Goal: Information Seeking & Learning: Learn about a topic

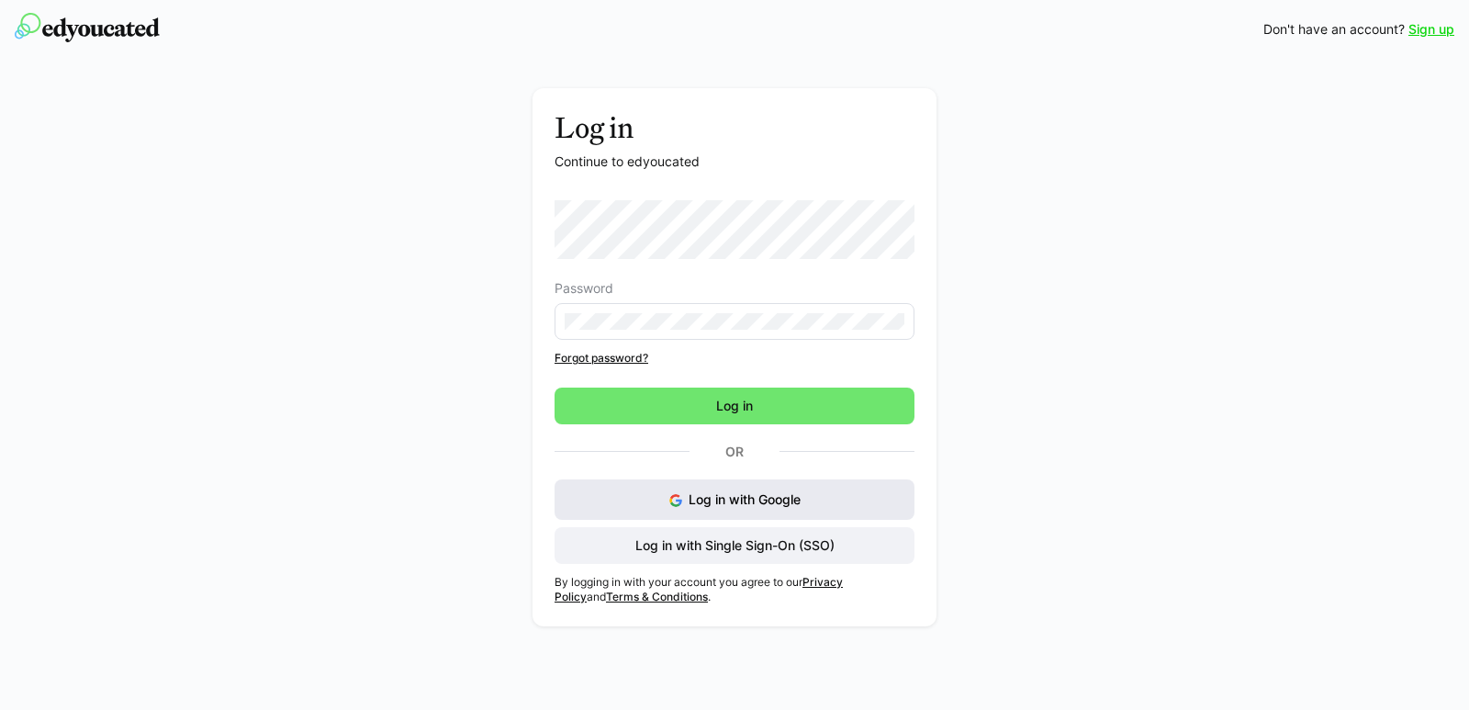
click at [873, 504] on button "Log in with Google" at bounding box center [734, 499] width 360 height 40
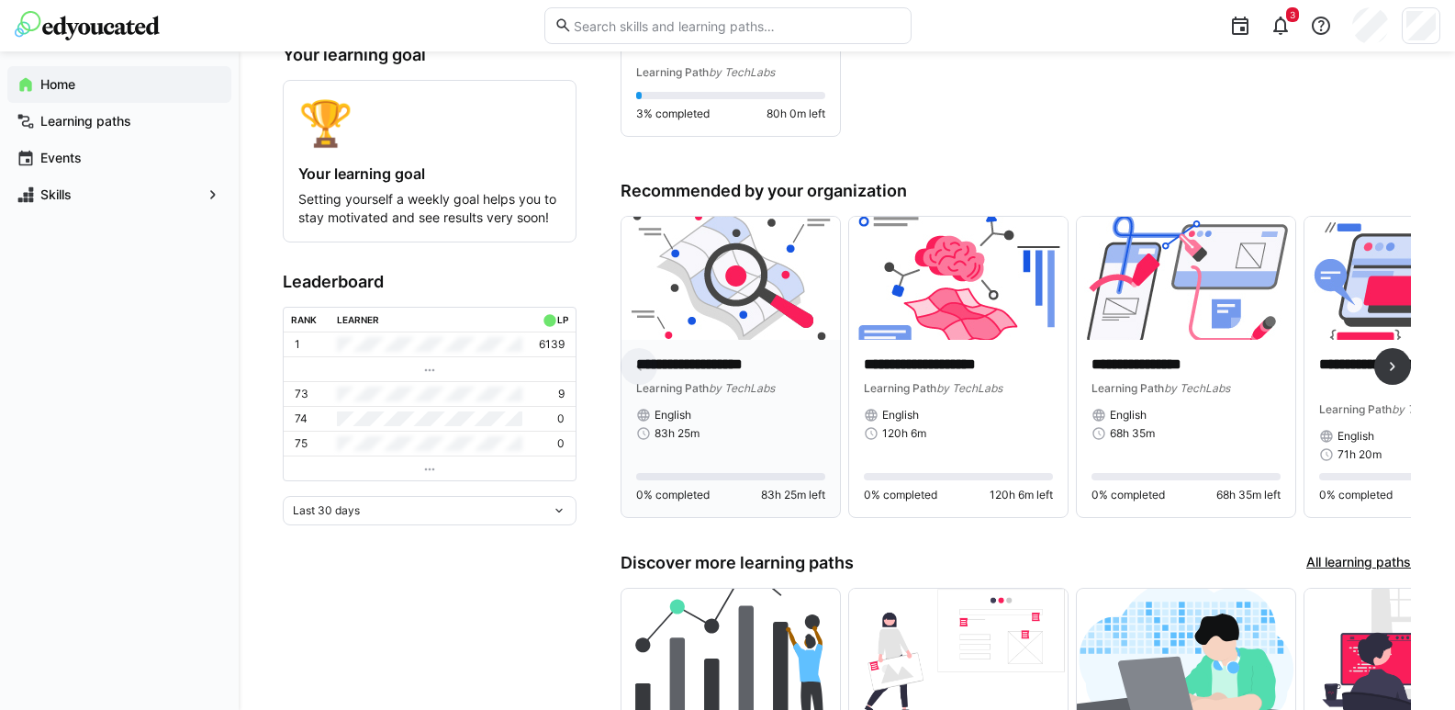
scroll to position [275, 0]
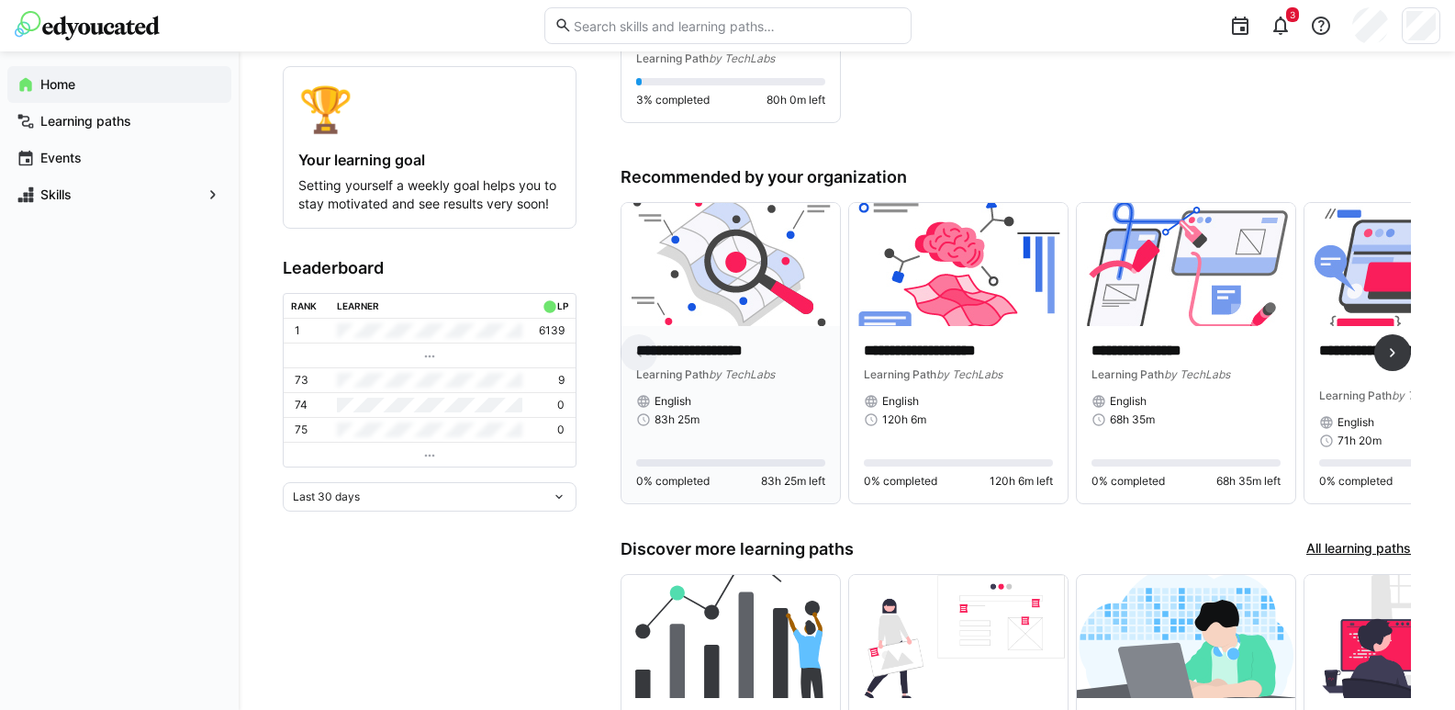
click at [734, 352] on p "**********" at bounding box center [730, 351] width 189 height 21
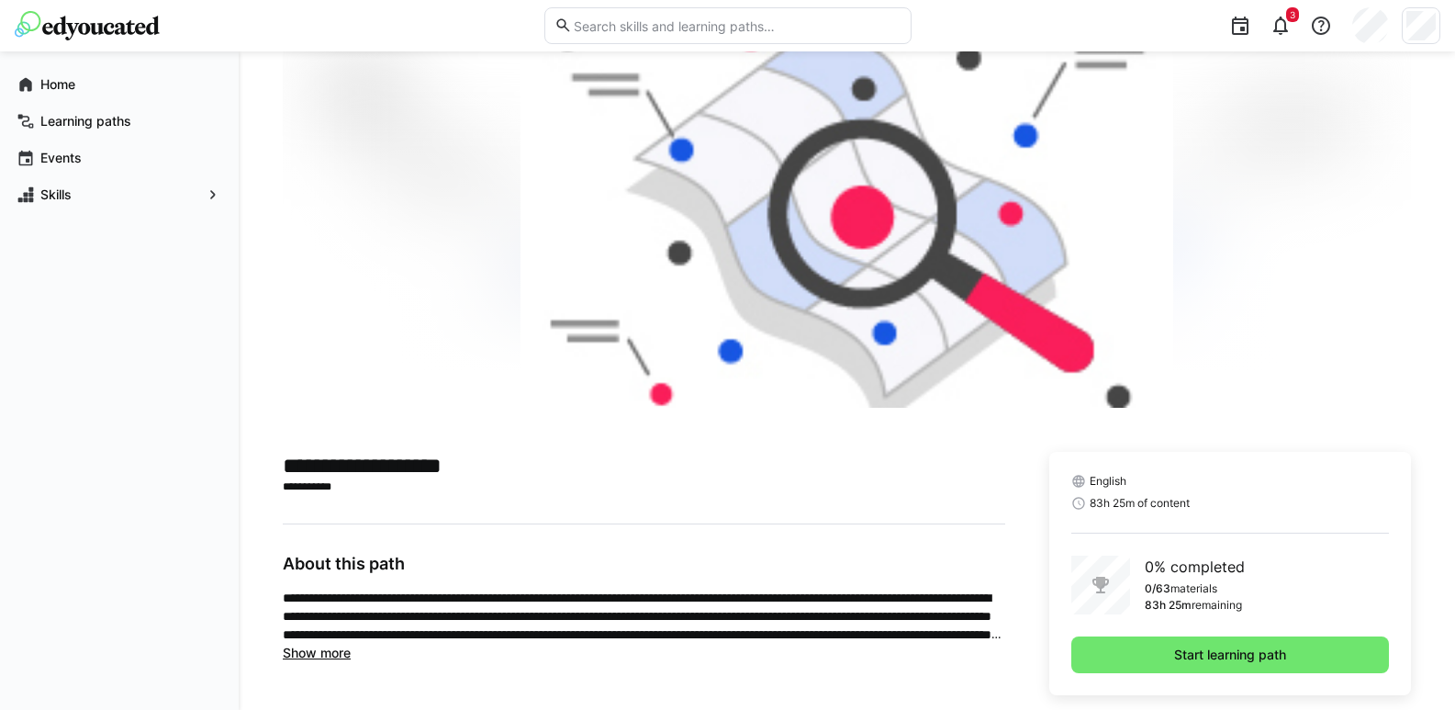
scroll to position [84, 0]
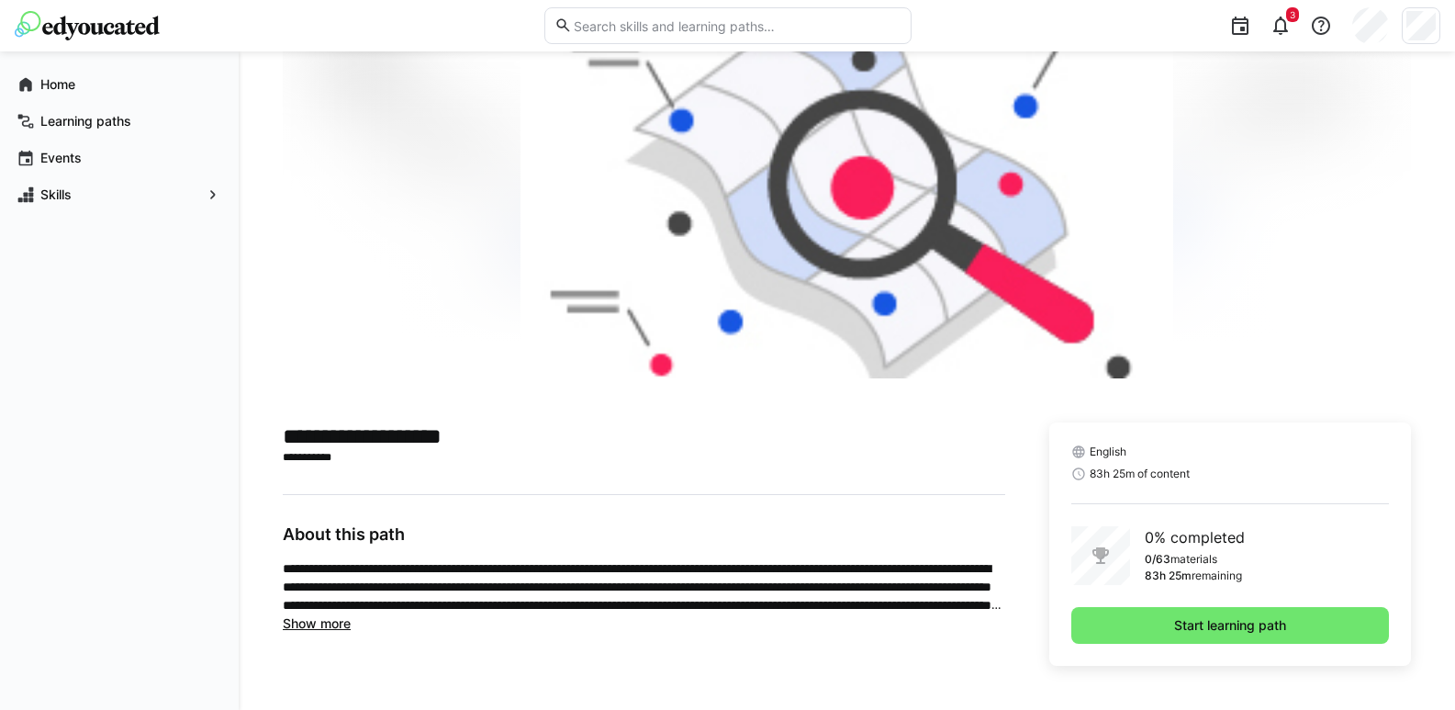
click at [313, 624] on span "Show more" at bounding box center [317, 623] width 68 height 16
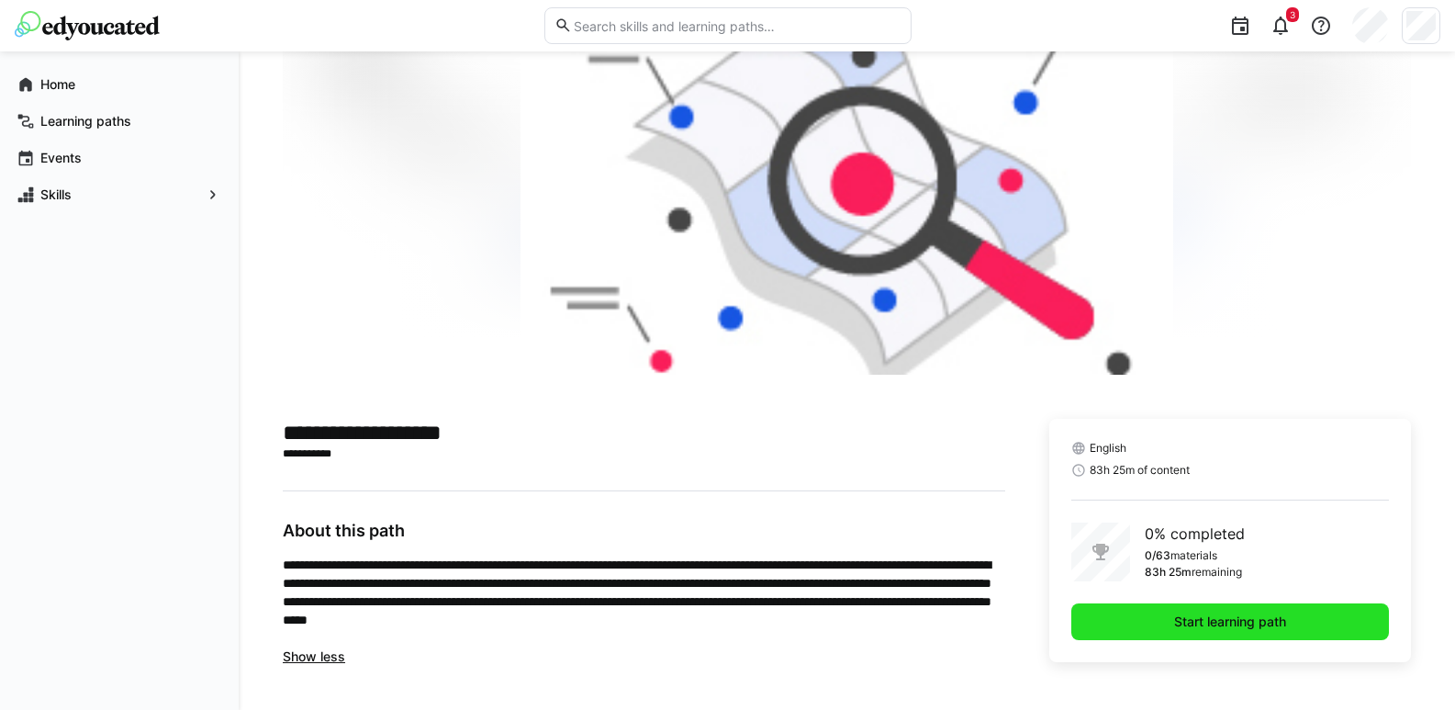
click at [1348, 620] on span "Start learning path" at bounding box center [1230, 621] width 318 height 37
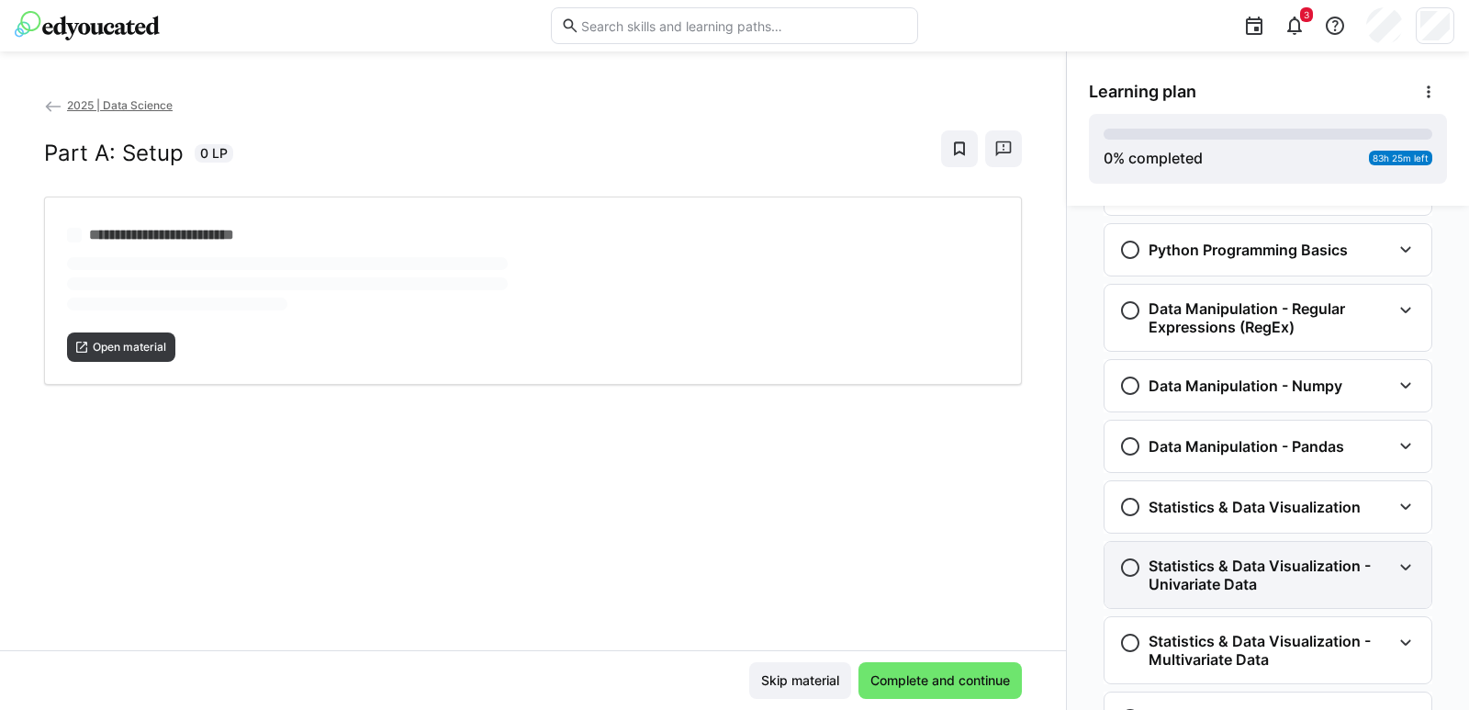
scroll to position [310, 0]
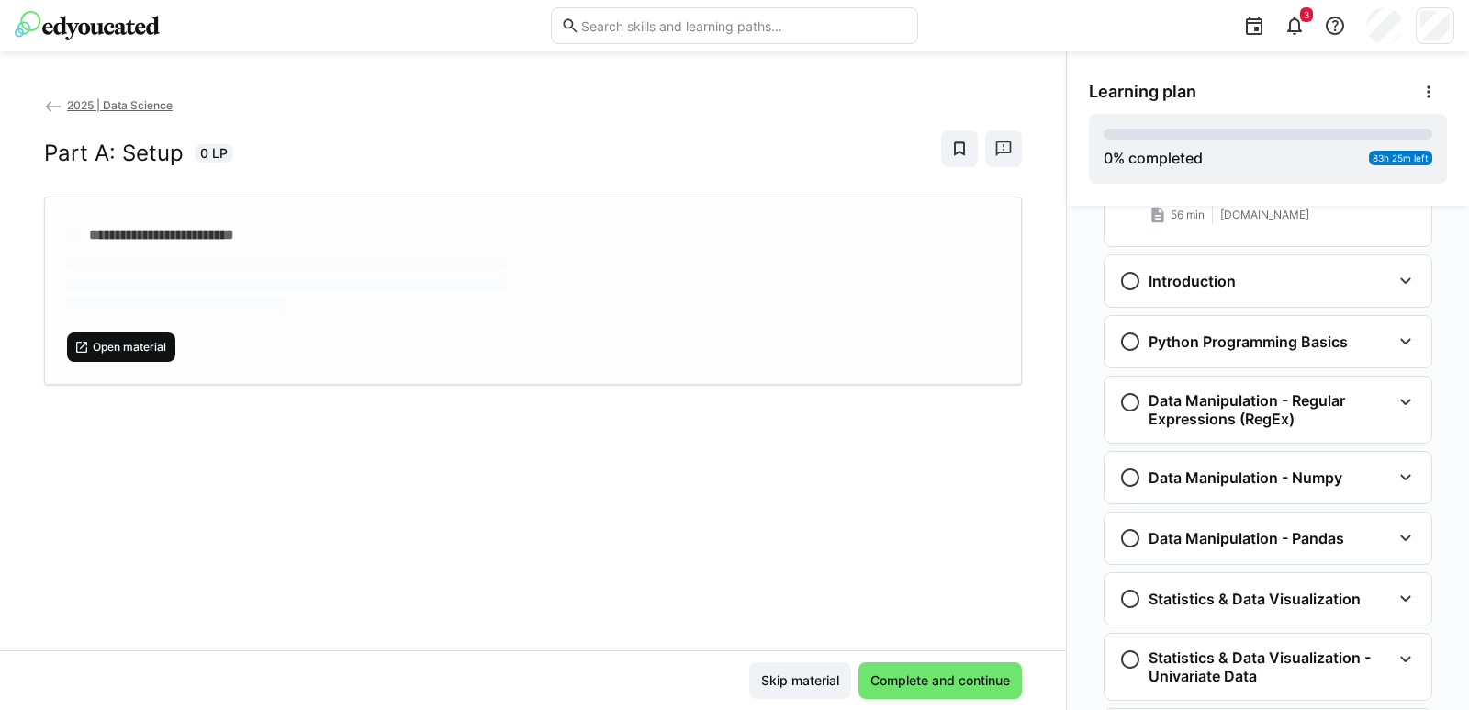
click at [112, 360] on span "Open material" at bounding box center [121, 346] width 108 height 29
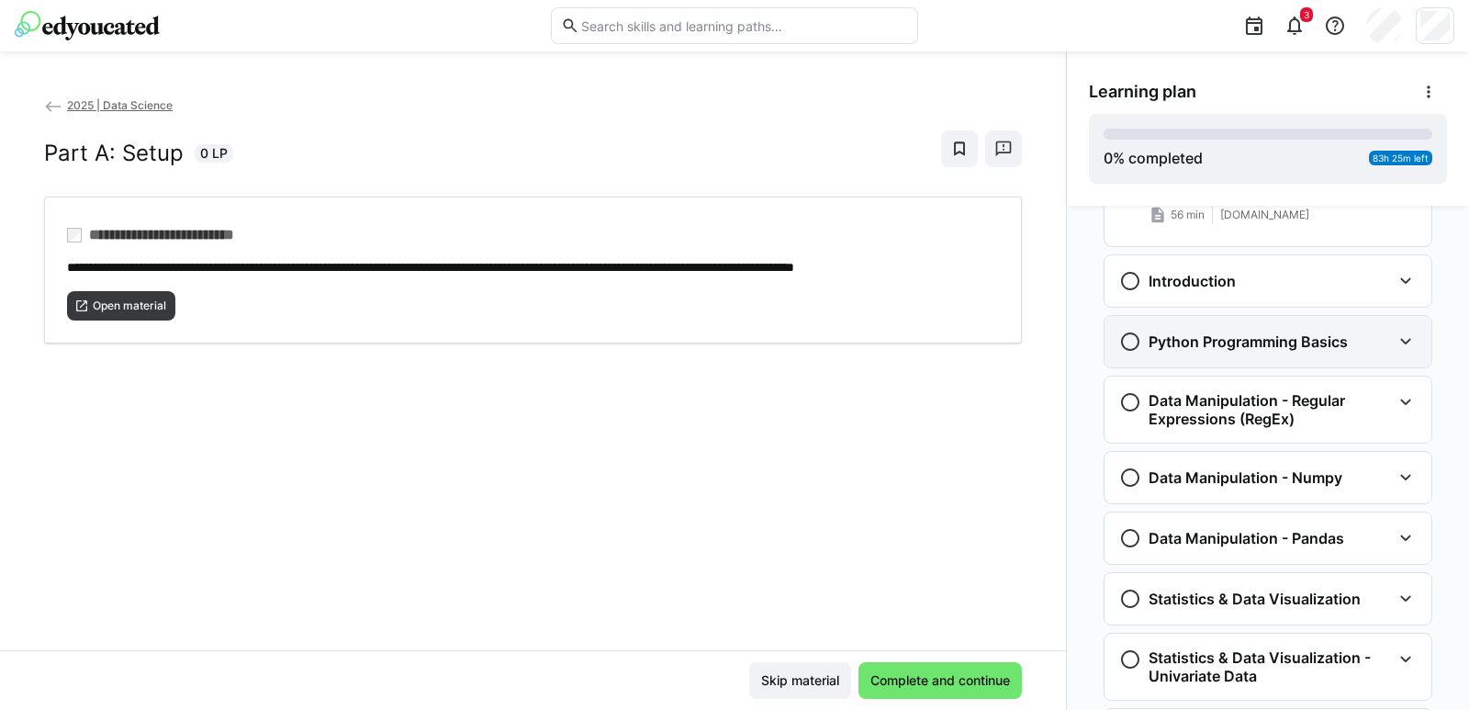
click at [1394, 340] on eds-icon at bounding box center [1405, 341] width 22 height 22
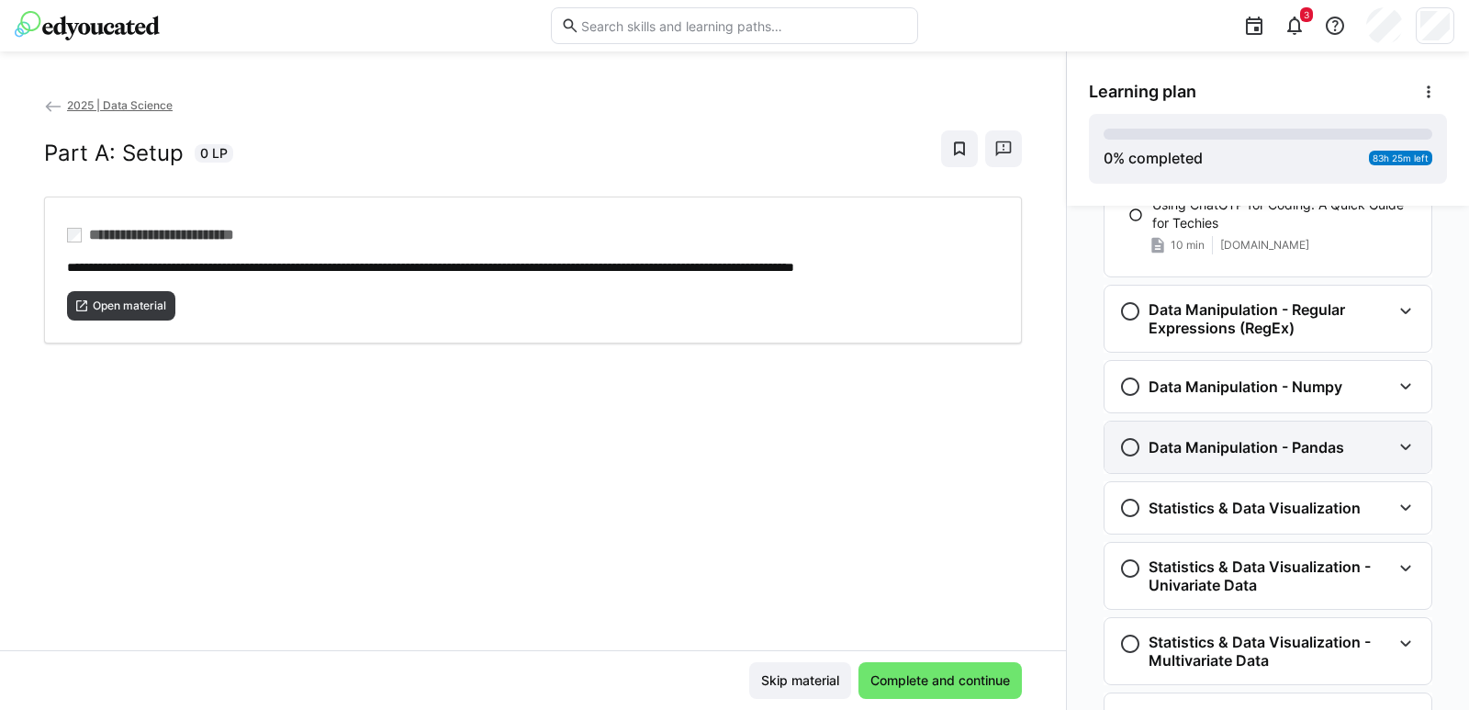
scroll to position [1130, 0]
click at [1372, 390] on div "Data Manipulation - Numpy" at bounding box center [1255, 385] width 272 height 22
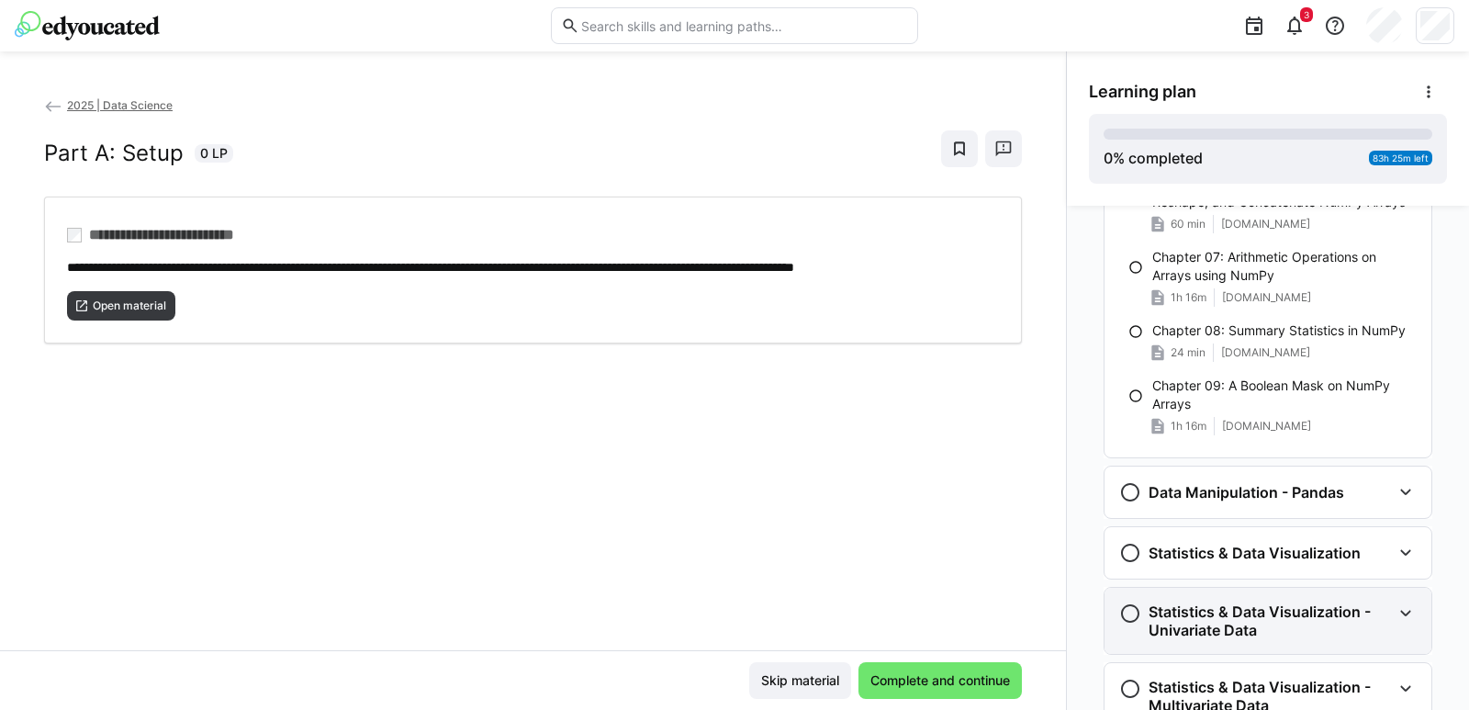
scroll to position [1931, 0]
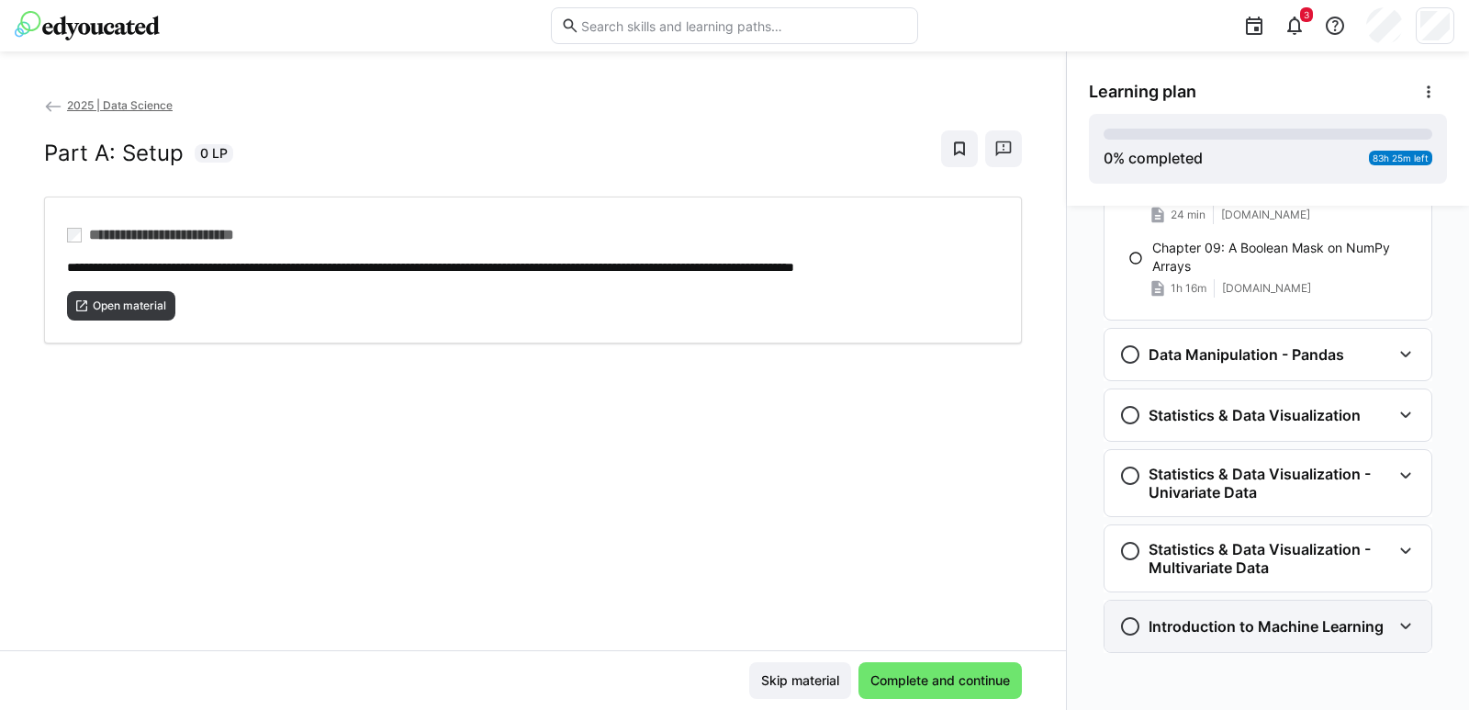
click at [1369, 619] on h3 "Introduction to Machine Learning" at bounding box center [1265, 626] width 235 height 18
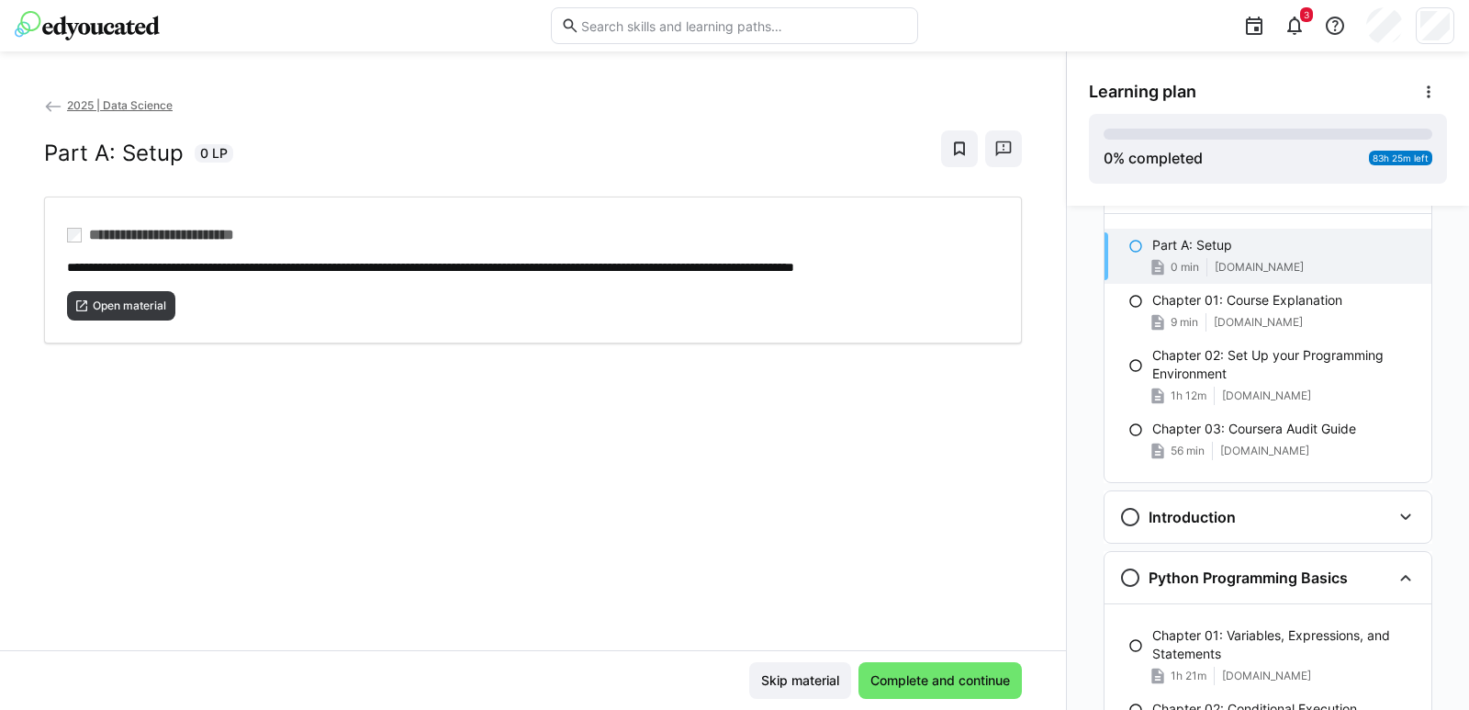
scroll to position [0, 0]
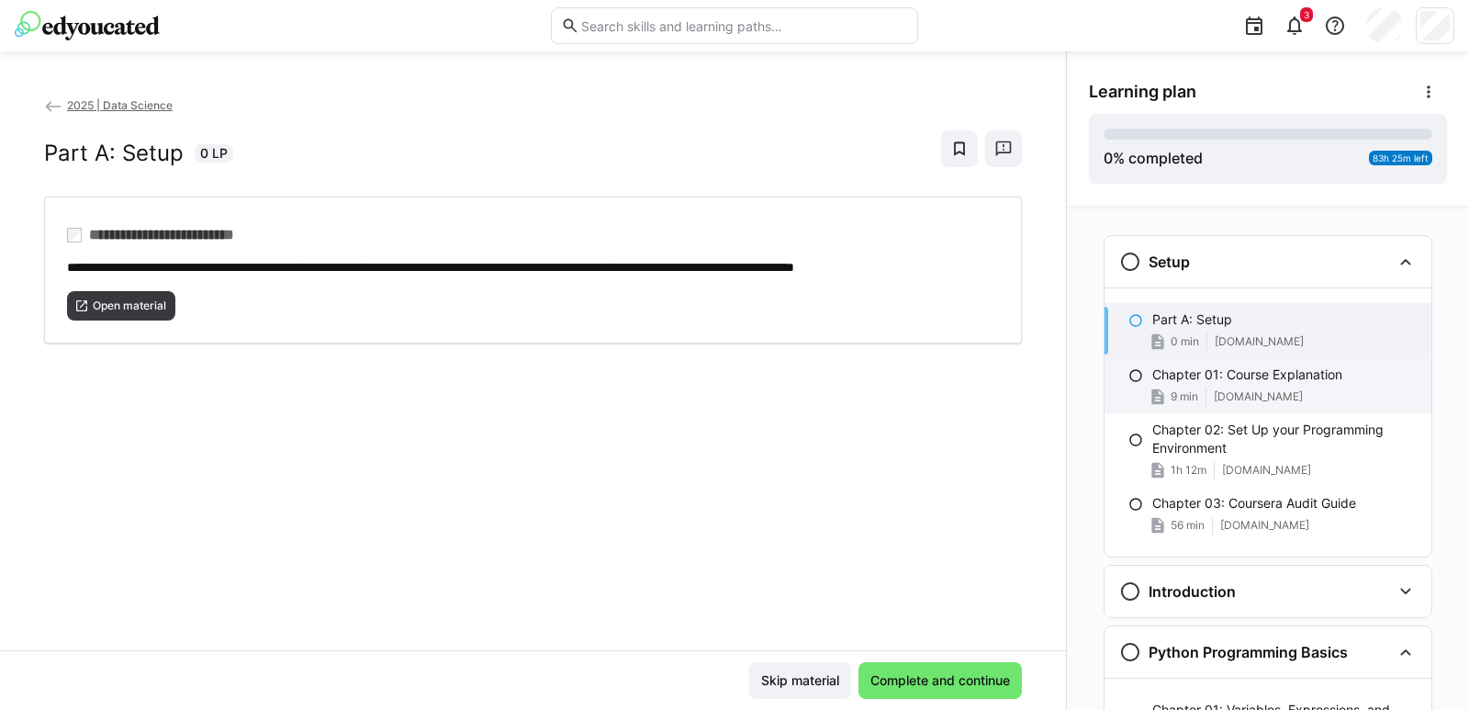
click at [1181, 372] on p "Chapter 01: Course Explanation" at bounding box center [1247, 374] width 190 height 18
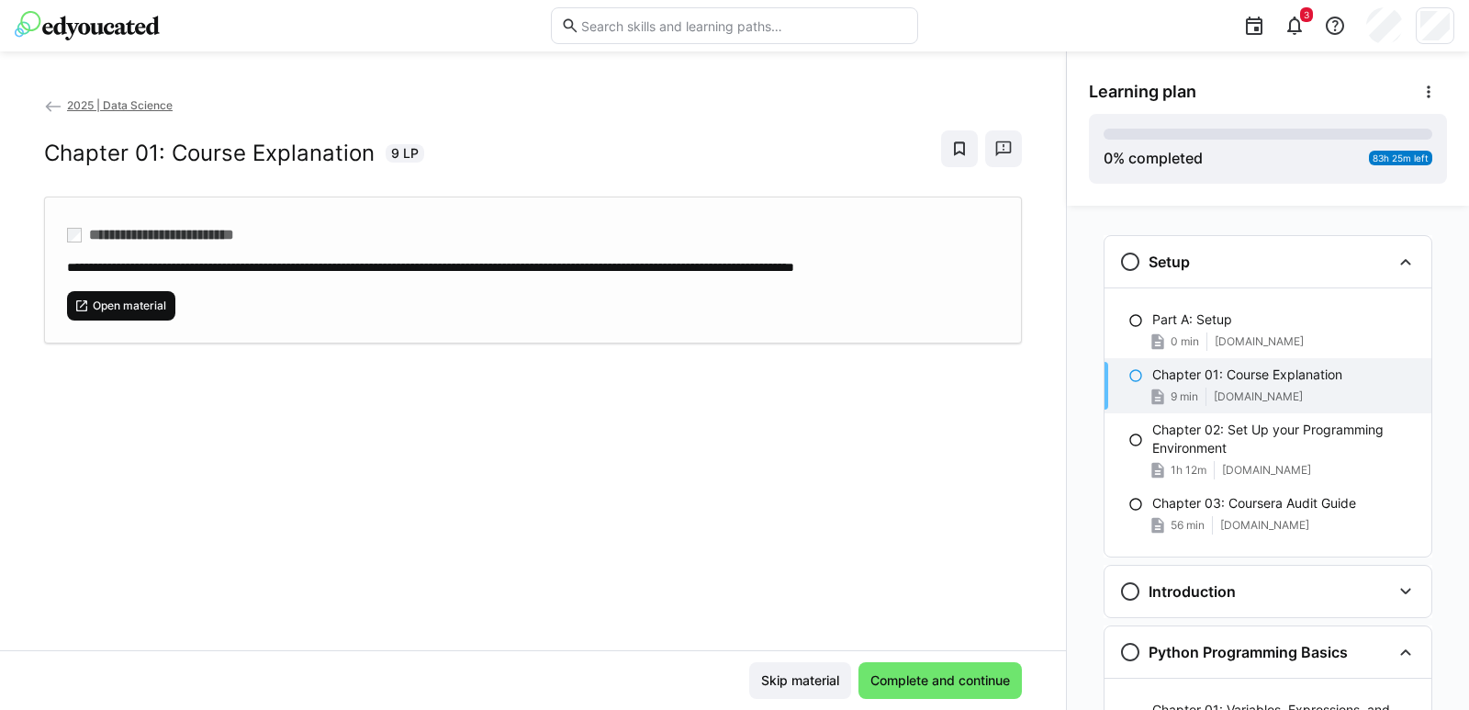
click at [174, 319] on span "Open material" at bounding box center [121, 305] width 108 height 29
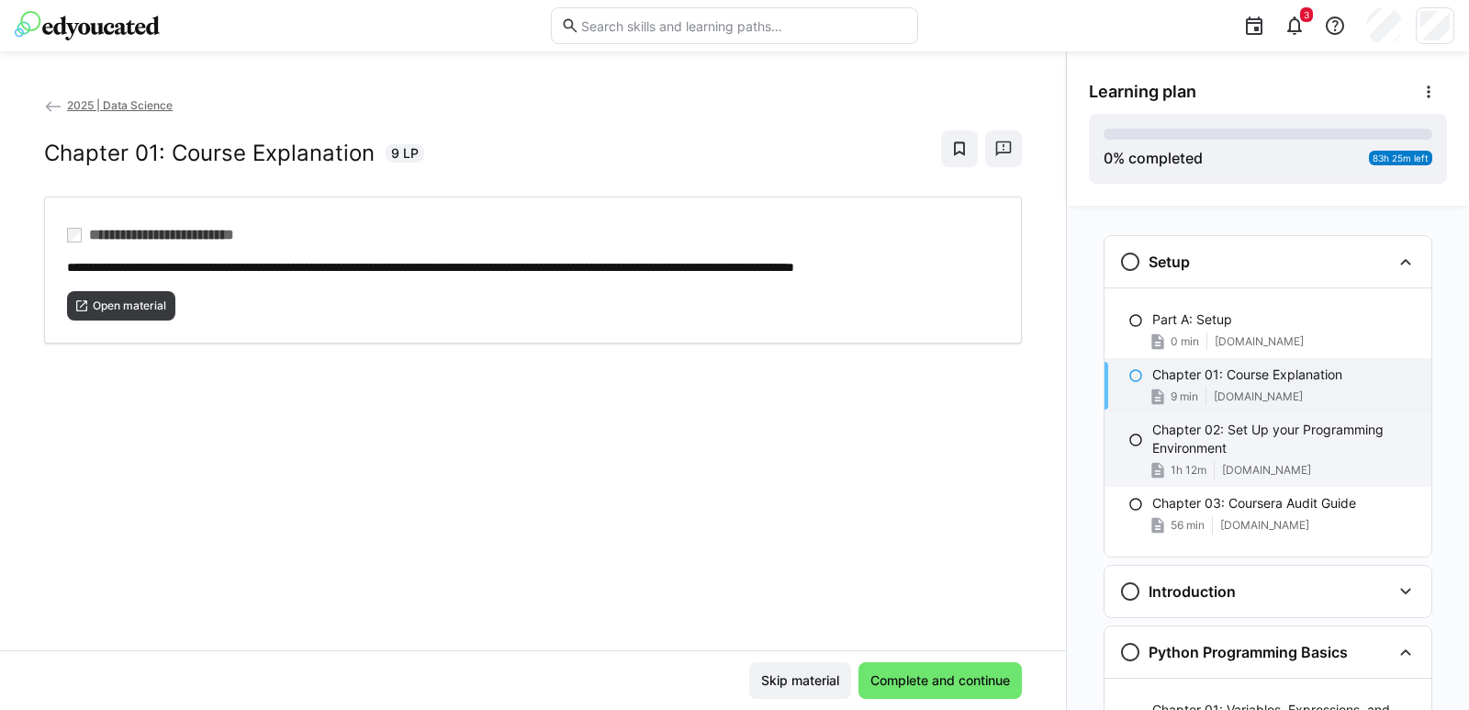
click at [1223, 441] on p "Chapter 02: Set Up your Programming Environment" at bounding box center [1284, 438] width 264 height 37
